Goal: Task Accomplishment & Management: Complete application form

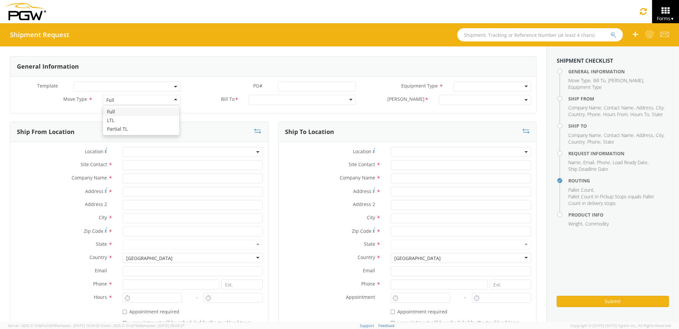
click at [147, 98] on div "Full" at bounding box center [142, 100] width 78 height 10
click at [276, 97] on div at bounding box center [302, 100] width 107 height 10
click at [186, 165] on input "text" at bounding box center [193, 165] width 140 height 10
click at [179, 178] on input "text" at bounding box center [193, 178] width 140 height 10
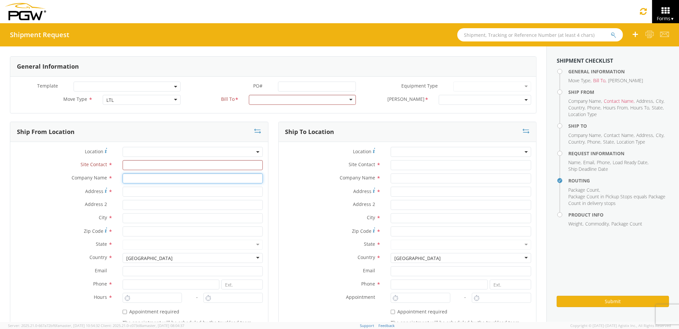
type input "PGW auto glass c/o AT RENTALS"
type input "[STREET_ADDRESS][PERSON_NAME]"
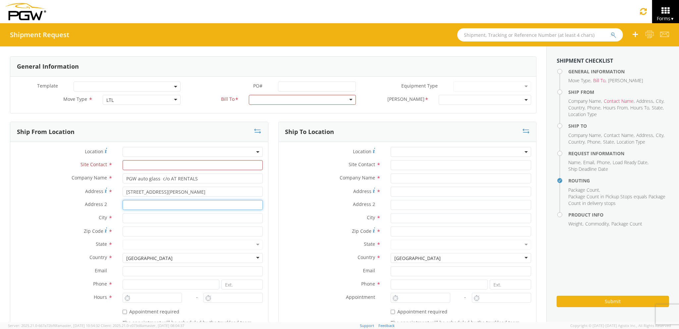
type input "5"
type input "[PERSON_NAME]"
type input "04092"
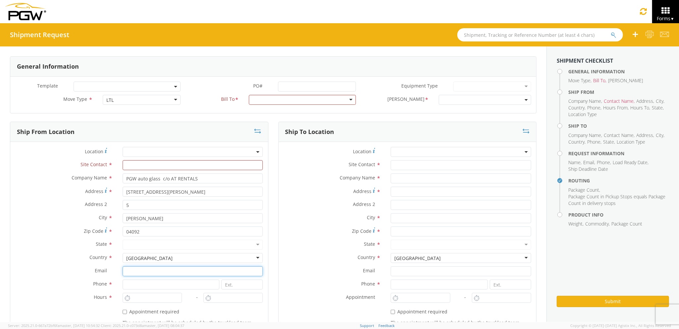
type input "[EMAIL_ADDRESS][DOMAIN_NAME]"
type input "2073321911"
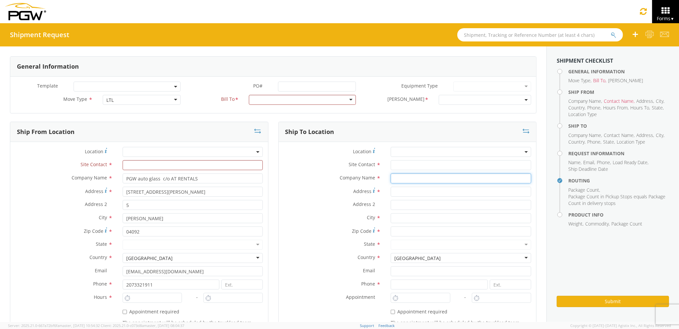
type input "PGW auto glass c/o AT RENTALS"
type input "[STREET_ADDRESS]"
type input "5"
type input "[GEOGRAPHIC_DATA]"
type input "04769"
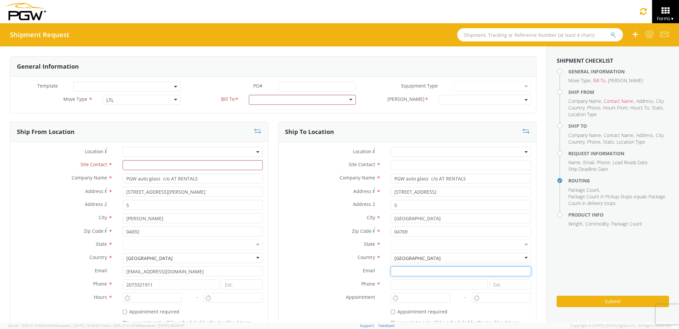
type input "[EMAIL_ADDRESS][DOMAIN_NAME]"
type input "2077745169"
type input "[PERSON_NAME] [PERSON_NAME]"
type input "[EMAIL_ADDRESS][DOMAIN_NAME]"
type input "2073329611"
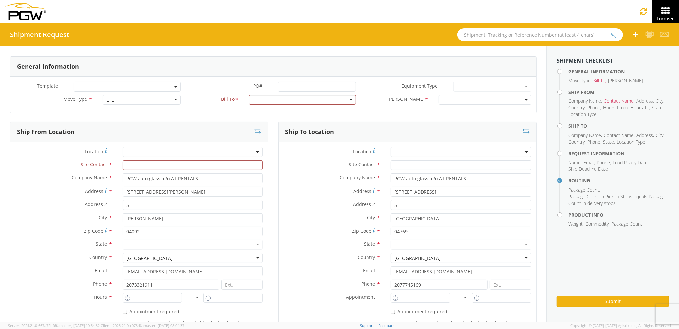
click at [274, 101] on div at bounding box center [302, 100] width 107 height 10
type input "5559"
click at [230, 162] on input "text" at bounding box center [193, 165] width 140 height 10
type input "j"
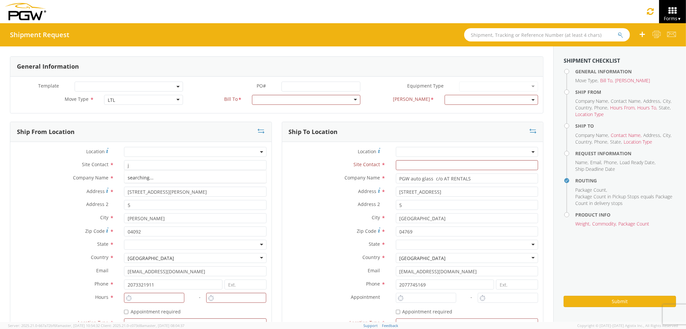
click at [306, 189] on label "Address *" at bounding box center [336, 191] width 109 height 9
click at [396, 189] on input "[STREET_ADDRESS]" at bounding box center [467, 192] width 142 height 10
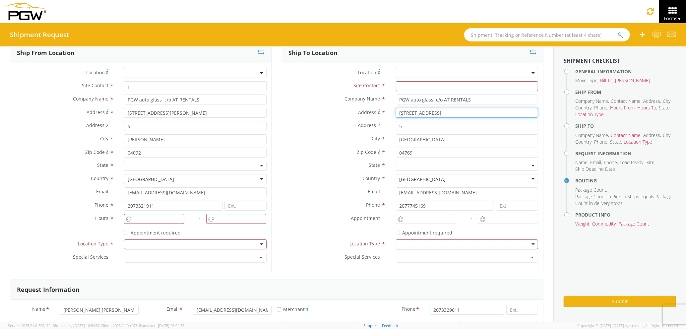
scroll to position [88, 0]
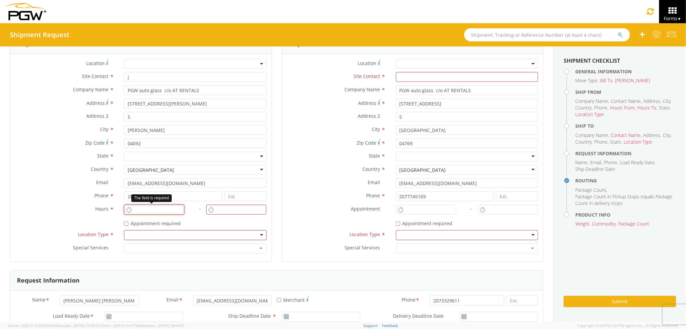
type input "3:00 PM"
type input "4:00 PM"
click at [166, 209] on input "3:00 PM" at bounding box center [154, 209] width 60 height 10
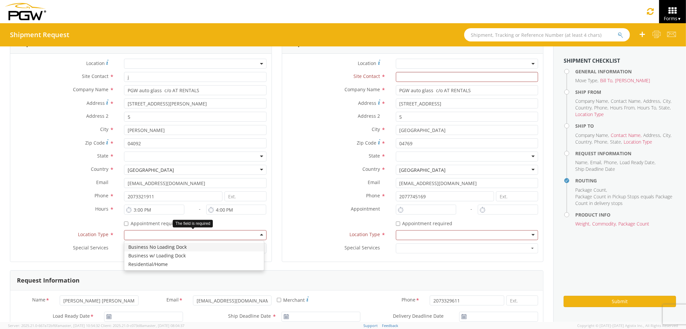
click at [219, 235] on div at bounding box center [195, 235] width 142 height 10
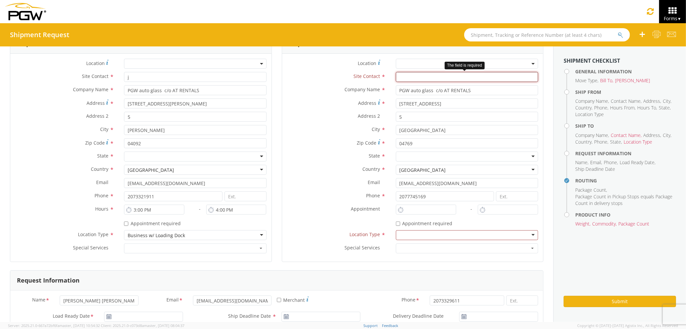
click at [438, 81] on input "text" at bounding box center [467, 77] width 142 height 10
type input "j"
drag, startPoint x: 317, startPoint y: 140, endPoint x: 361, endPoint y: 152, distance: 45.1
click at [317, 140] on label "Zip Code *" at bounding box center [336, 142] width 109 height 9
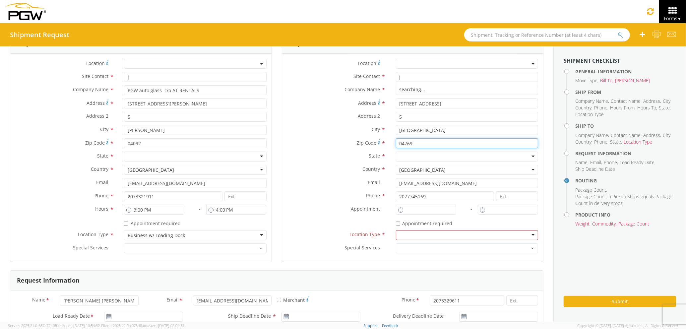
click at [396, 140] on input "04769" at bounding box center [467, 143] width 142 height 10
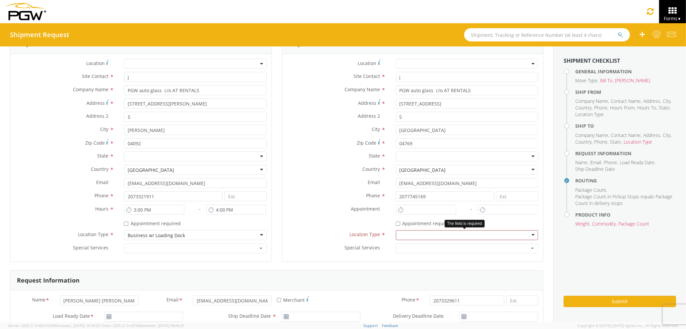
click at [398, 232] on div at bounding box center [467, 235] width 142 height 10
click at [407, 211] on input "3:00 PM" at bounding box center [426, 209] width 60 height 10
drag, startPoint x: 422, startPoint y: 208, endPoint x: 388, endPoint y: 209, distance: 34.2
click at [391, 209] on div "3:00 PM" at bounding box center [423, 209] width 65 height 10
type input "7:00 AM"
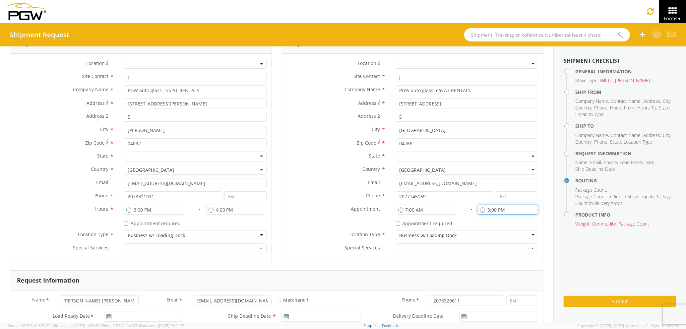
click at [491, 211] on input "3:00 PM" at bounding box center [507, 209] width 60 height 10
drag, startPoint x: 511, startPoint y: 208, endPoint x: 453, endPoint y: 213, distance: 58.2
click at [453, 213] on div "Location * Site Contact * j j 1st Pane Auto Glass - ( [PERSON_NAME] ) [STREET_A…" at bounding box center [412, 158] width 261 height 198
type input "8:00 AM"
click at [456, 219] on div "* Appointment required" at bounding box center [467, 222] width 142 height 9
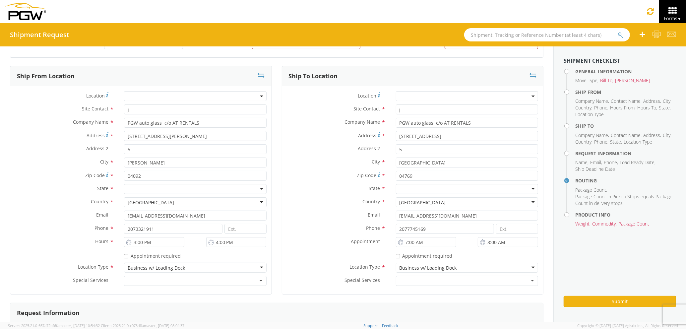
scroll to position [0, 0]
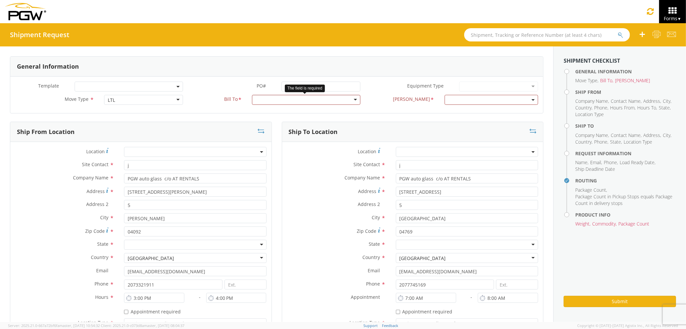
click at [321, 100] on div at bounding box center [306, 100] width 108 height 10
type input "5559"
click at [454, 103] on span at bounding box center [490, 100] width 93 height 10
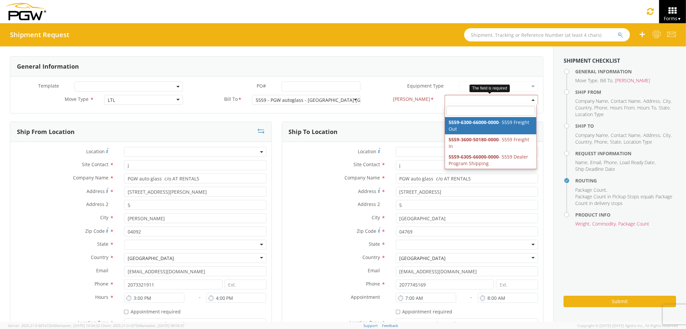
select select "5559-6300-66000-0000"
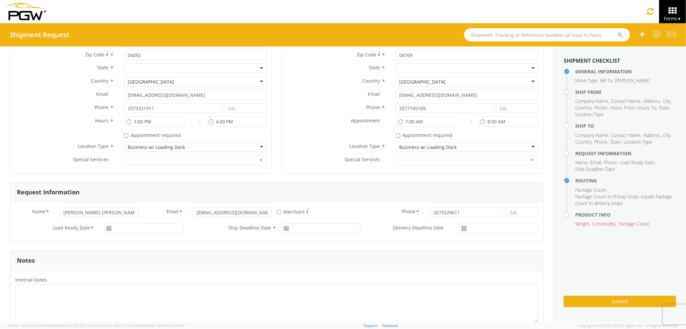
scroll to position [177, 0]
type input "[DATE]"
click at [119, 228] on input "[DATE]" at bounding box center [143, 228] width 79 height 10
click at [123, 184] on td "13" at bounding box center [124, 186] width 14 height 10
type input "[DATE]"
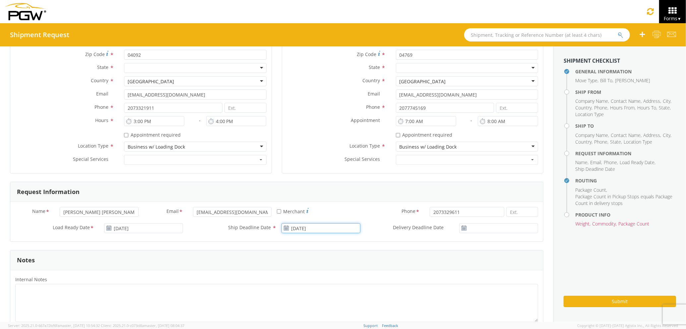
click at [302, 227] on input "[DATE]" at bounding box center [320, 228] width 79 height 10
click at [299, 185] on td "13" at bounding box center [302, 186] width 14 height 10
click at [469, 228] on input "[DATE]" at bounding box center [498, 228] width 79 height 10
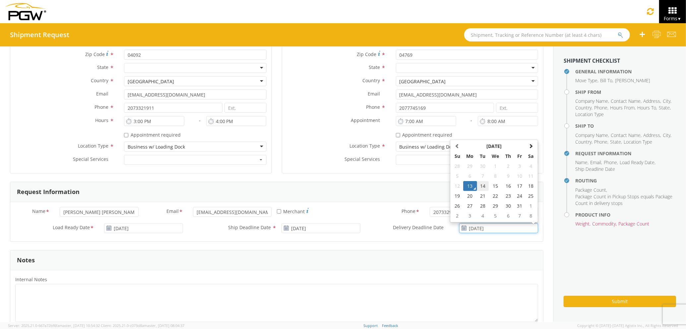
click at [477, 187] on td "14" at bounding box center [483, 186] width 12 height 10
type input "[DATE]"
click at [456, 254] on div "Notes" at bounding box center [276, 260] width 532 height 20
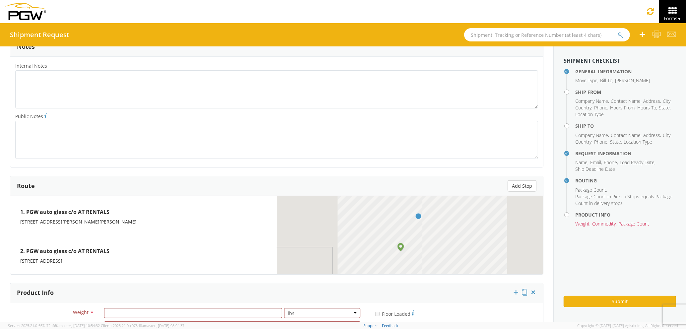
scroll to position [486, 0]
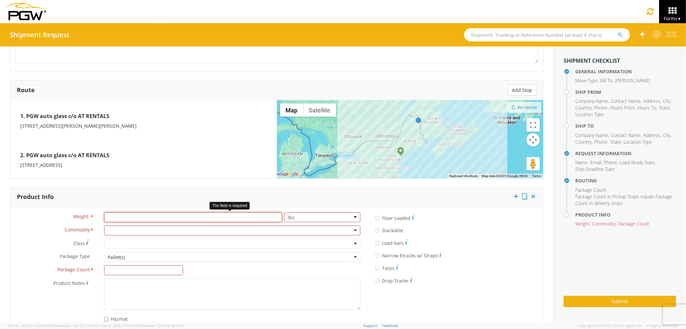
click at [177, 216] on input "number" at bounding box center [193, 217] width 178 height 10
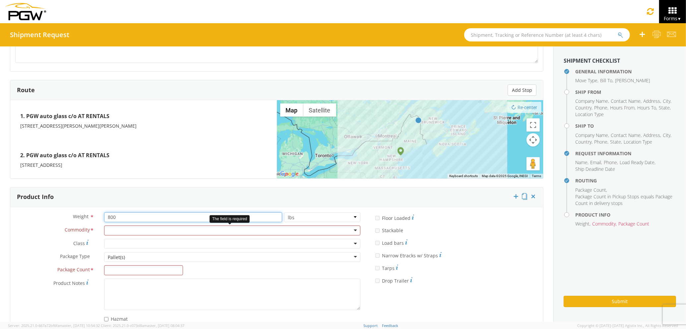
type input "800"
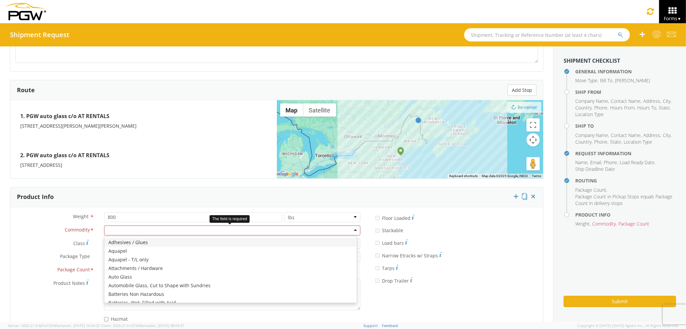
click at [214, 229] on div at bounding box center [232, 230] width 256 height 10
type input "wind"
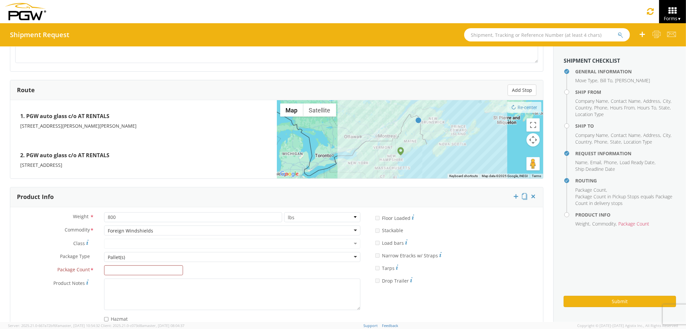
scroll to position [0, 0]
click at [170, 266] on input "Package Count *" at bounding box center [143, 270] width 79 height 10
type input "2"
click at [571, 297] on button "Submit" at bounding box center [619, 301] width 112 height 11
